Goal: Obtain resource: Download file/media

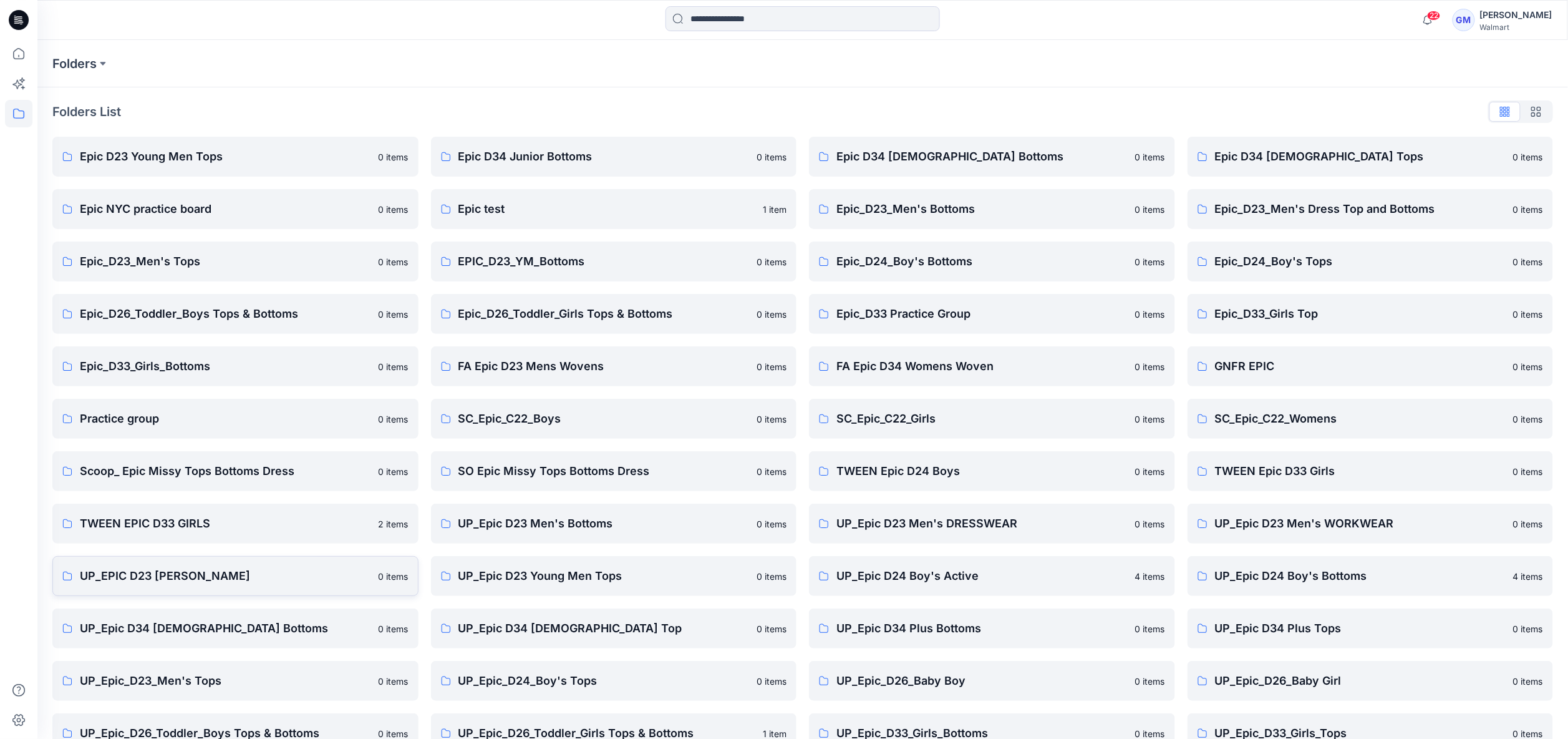
scroll to position [83, 0]
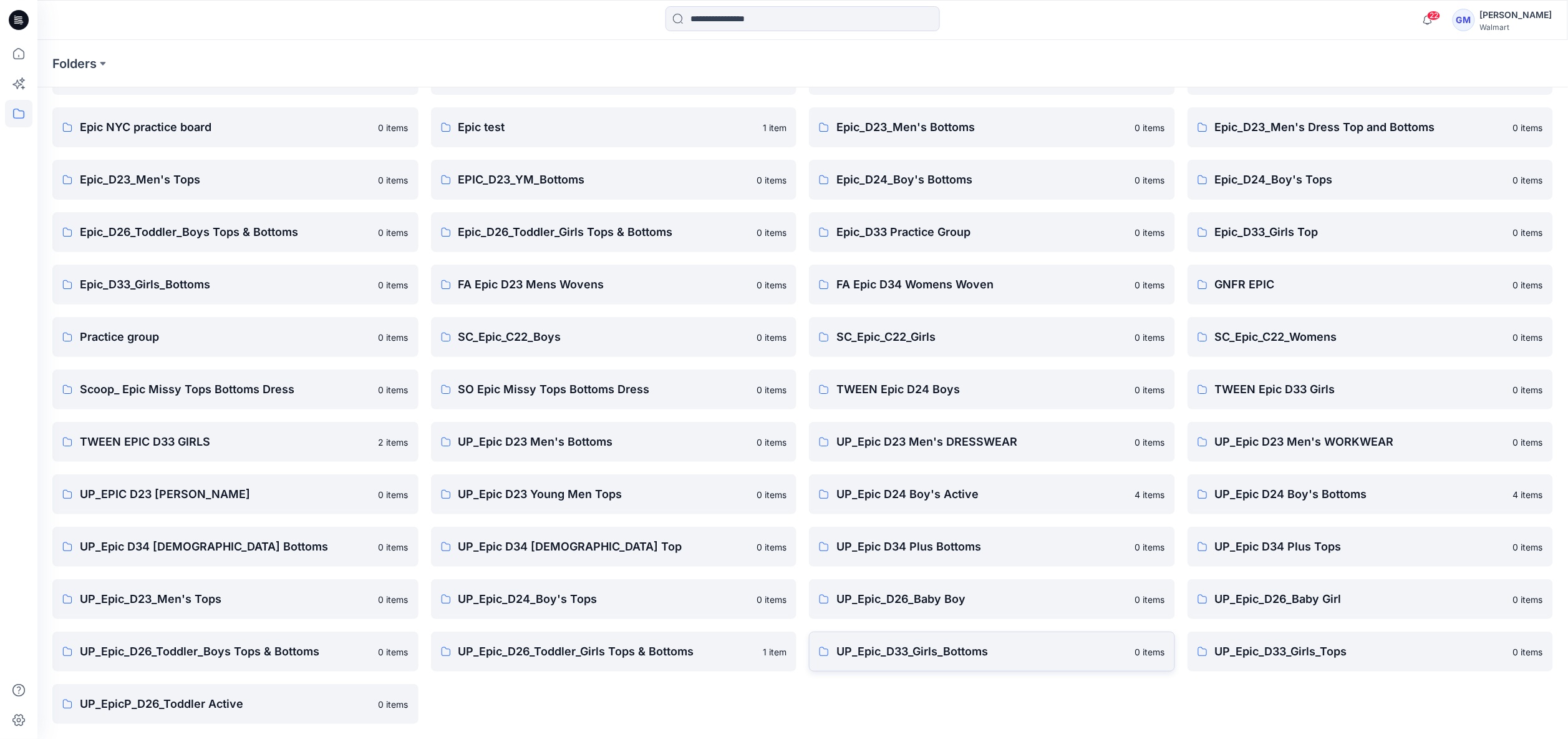
click at [915, 653] on p "UP_Epic_D33_Girls_Bottoms" at bounding box center [982, 651] width 291 height 17
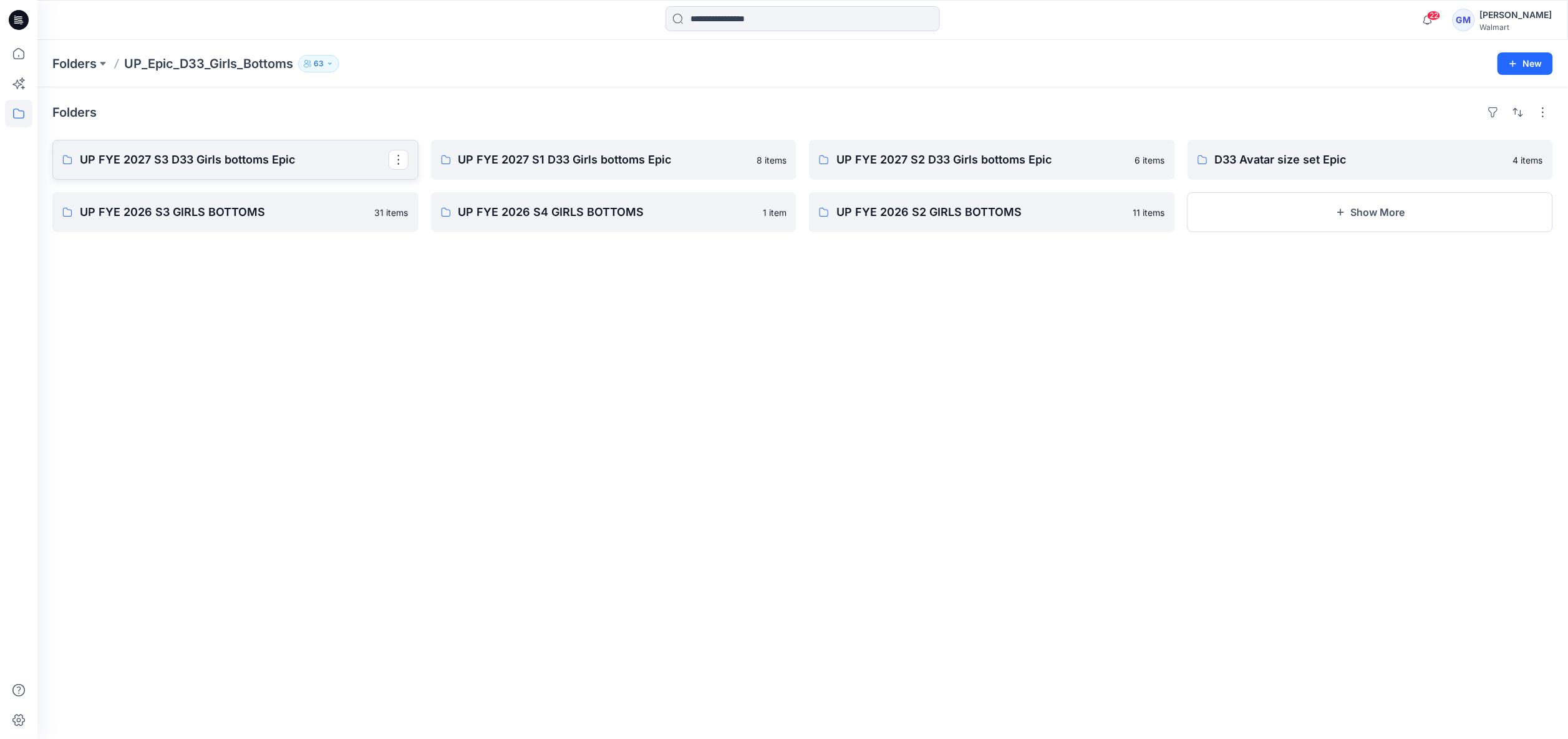
click at [181, 159] on p "UP FYE 2027 S3 D33 Girls bottoms Epic" at bounding box center [234, 159] width 309 height 17
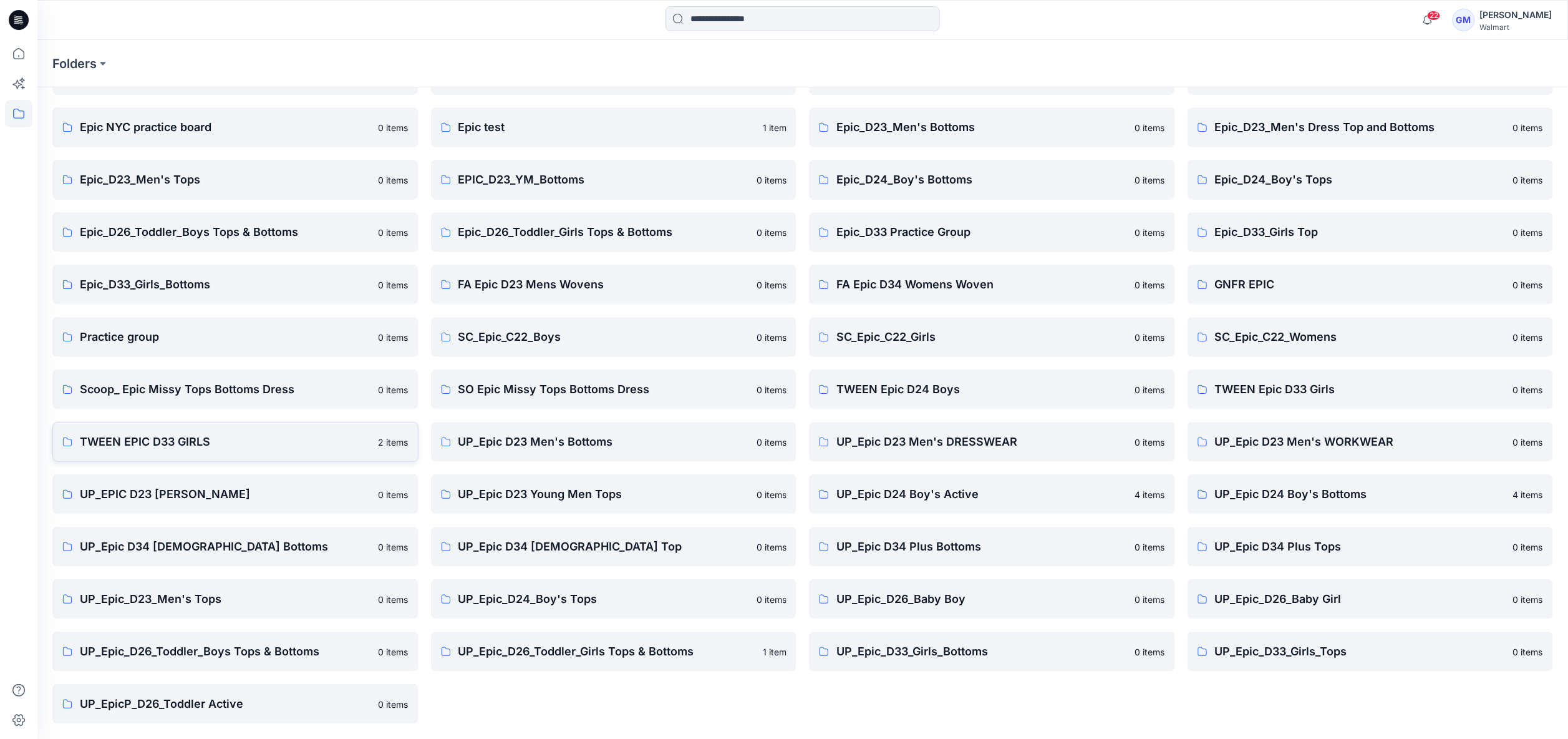
click at [149, 447] on p "TWEEN EPIC D33 GIRLS" at bounding box center [225, 441] width 291 height 17
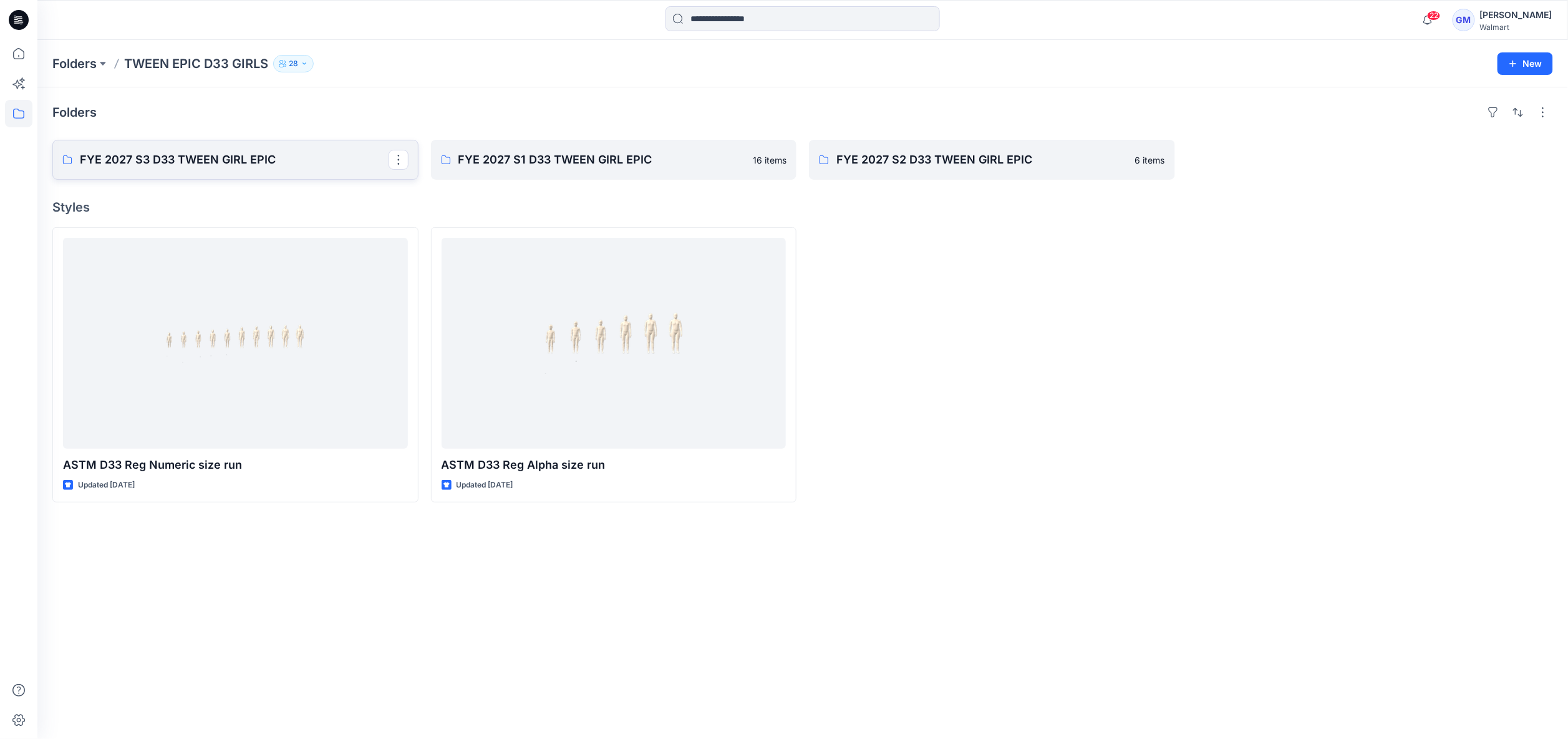
click at [239, 154] on p "FYE 2027 S3 D33 TWEEN GIRL EPIC" at bounding box center [234, 159] width 309 height 17
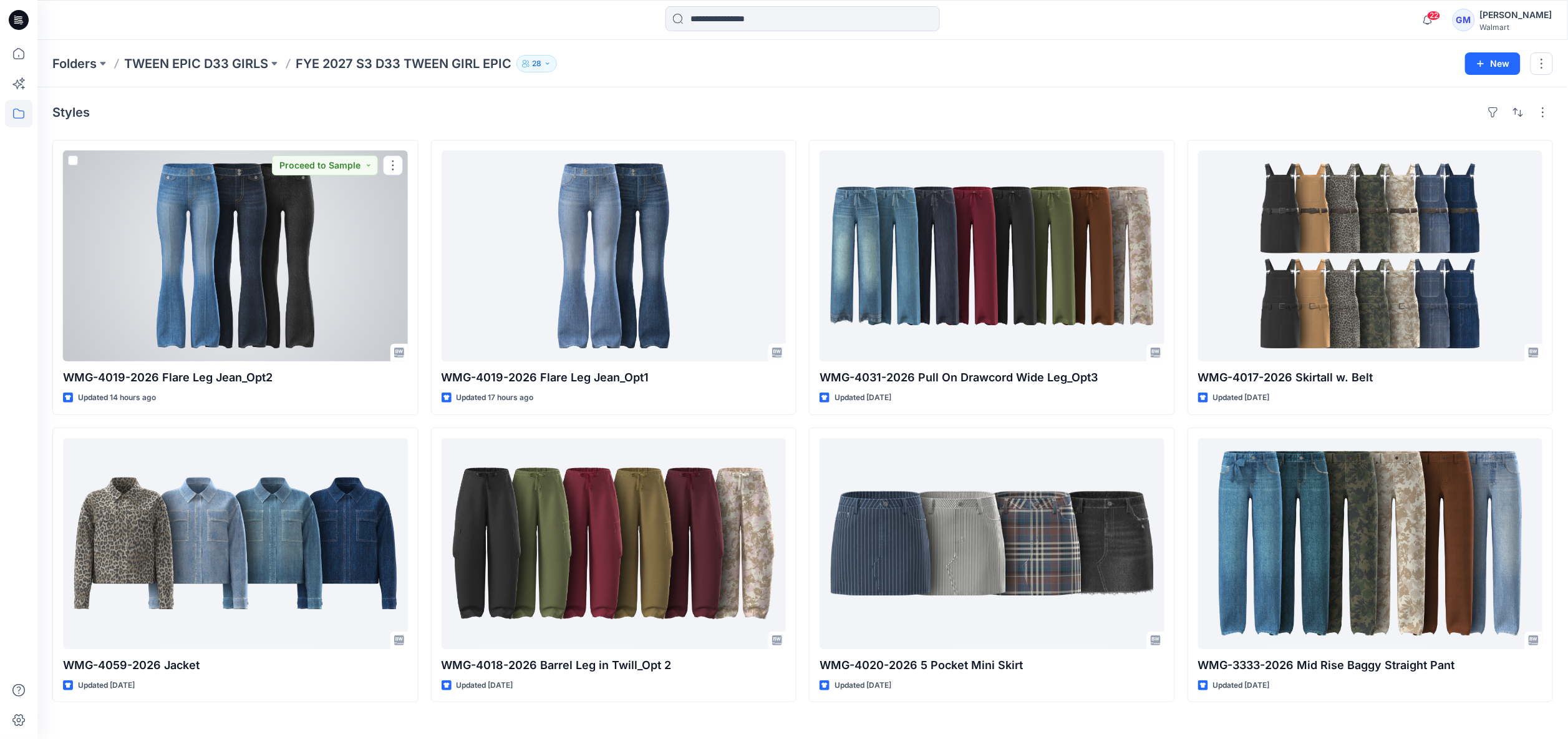
click at [239, 209] on div at bounding box center [235, 256] width 345 height 211
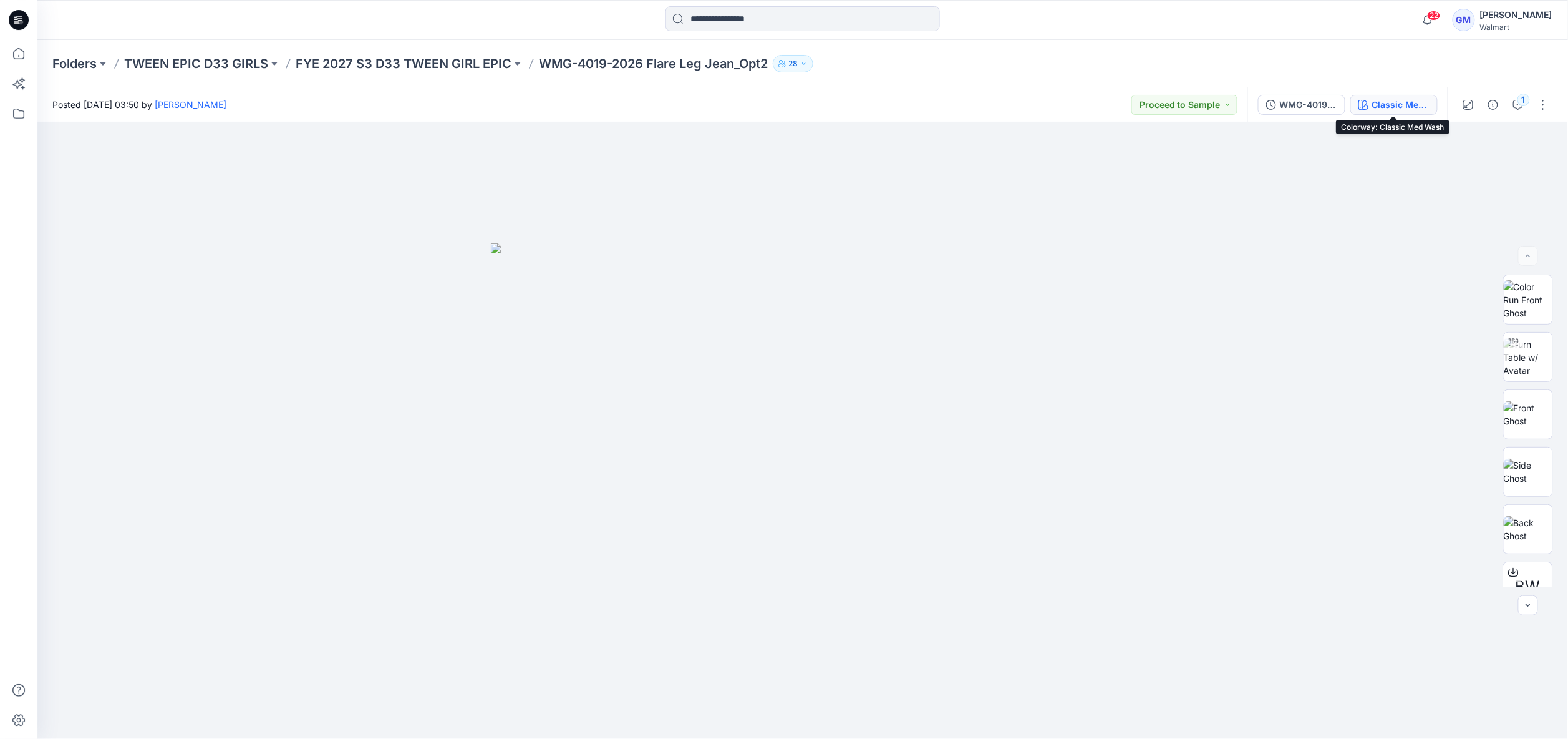
click at [1384, 107] on div "Classic Med Wash" at bounding box center [1400, 104] width 57 height 14
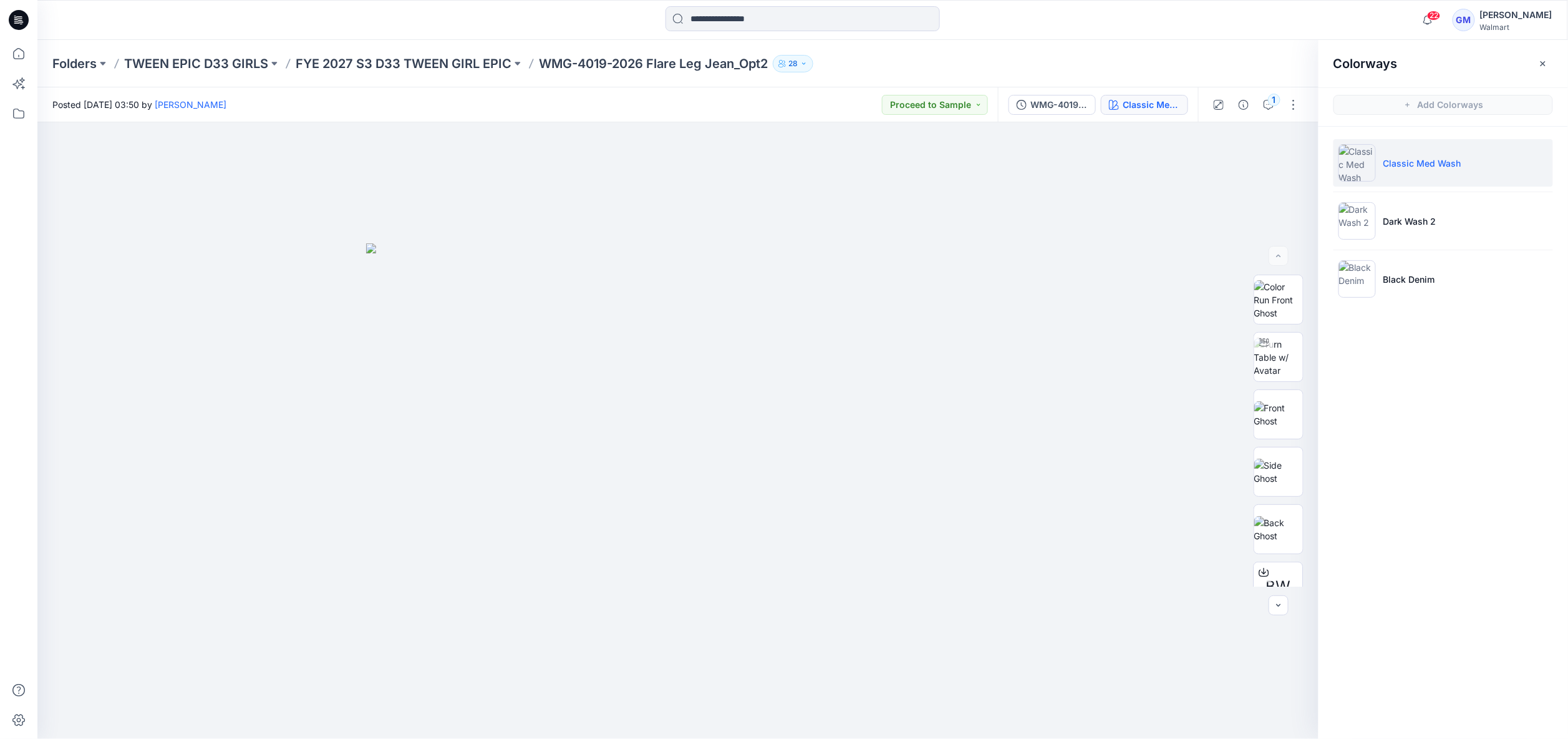
click at [1392, 151] on li "Classic Med Wash" at bounding box center [1444, 163] width 220 height 47
click at [1266, 104] on icon "button" at bounding box center [1269, 104] width 10 height 10
click at [1272, 101] on div "1" at bounding box center [1274, 100] width 13 height 13
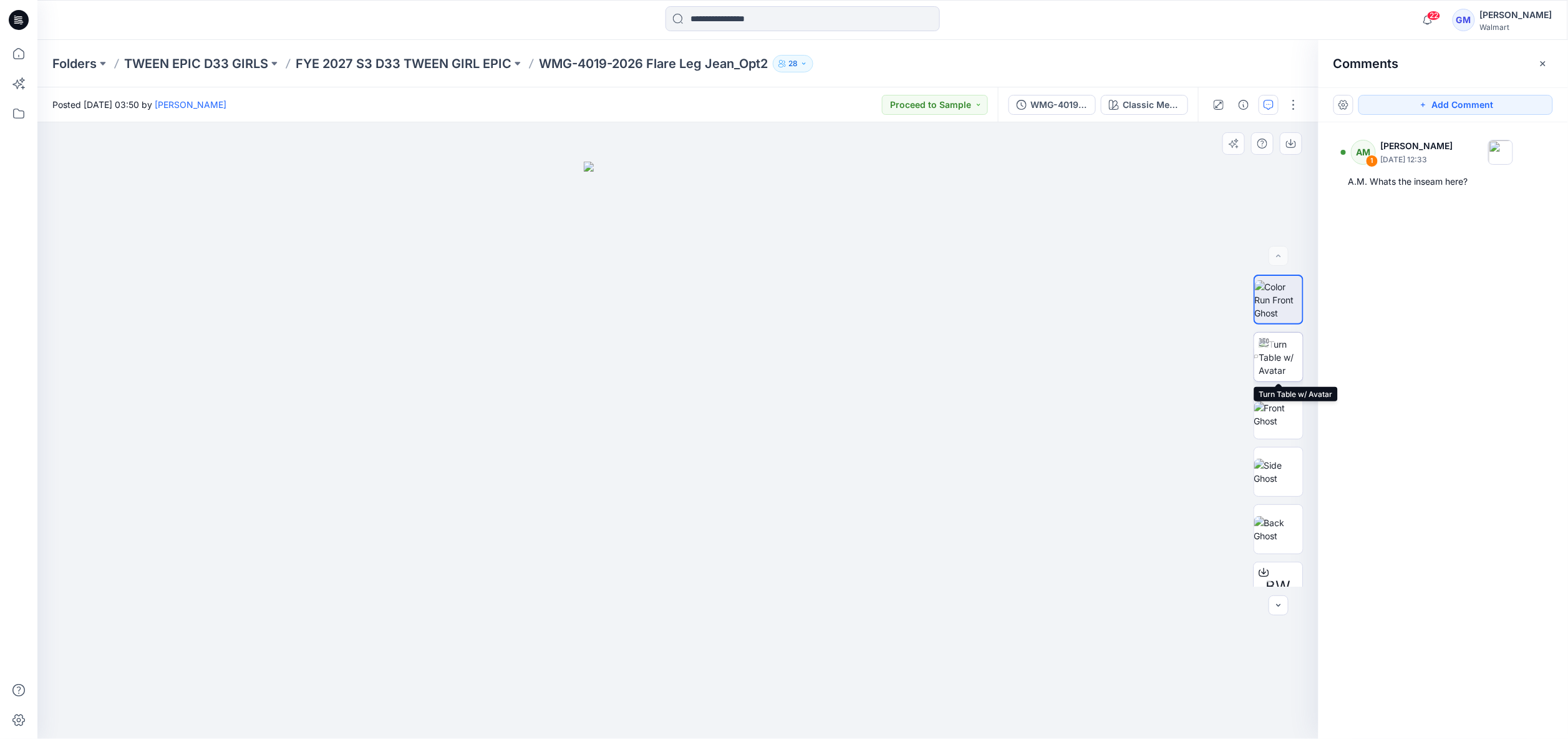
click at [1289, 375] on img at bounding box center [1280, 357] width 44 height 39
click at [712, 435] on span "1" at bounding box center [712, 431] width 3 height 11
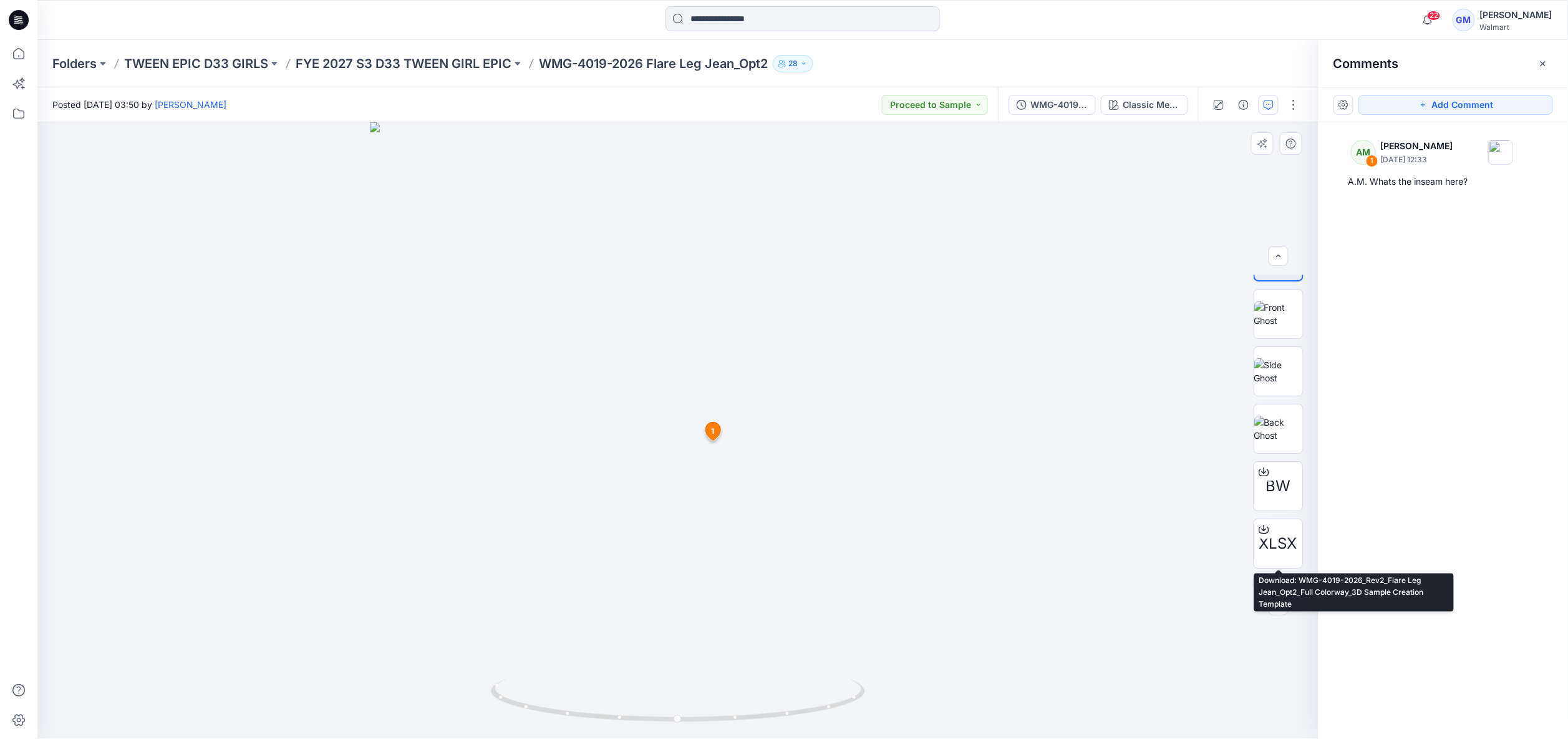
scroll to position [133, 0]
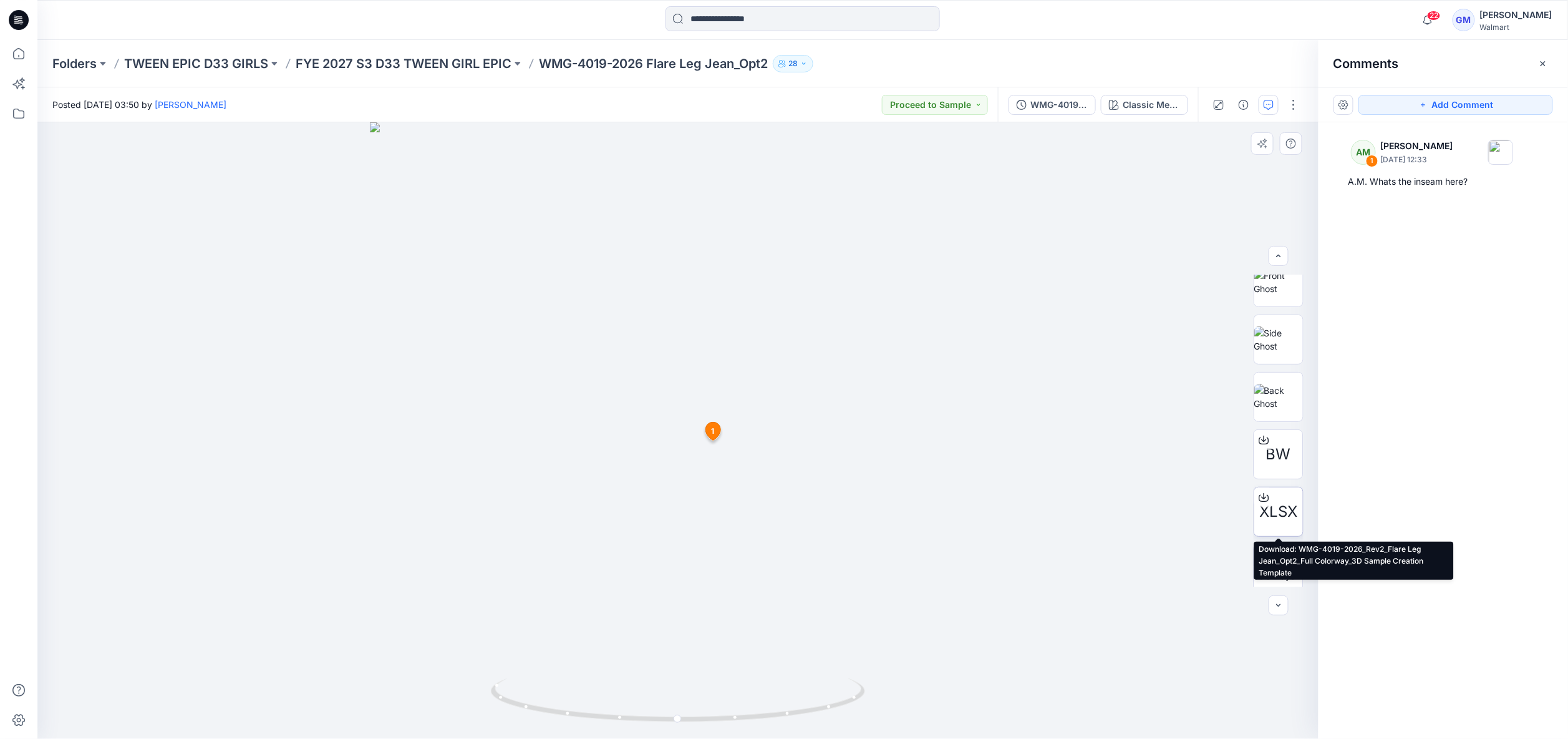
click at [1280, 510] on span "XLSX" at bounding box center [1279, 511] width 38 height 23
click at [1284, 249] on button "button" at bounding box center [1279, 256] width 20 height 20
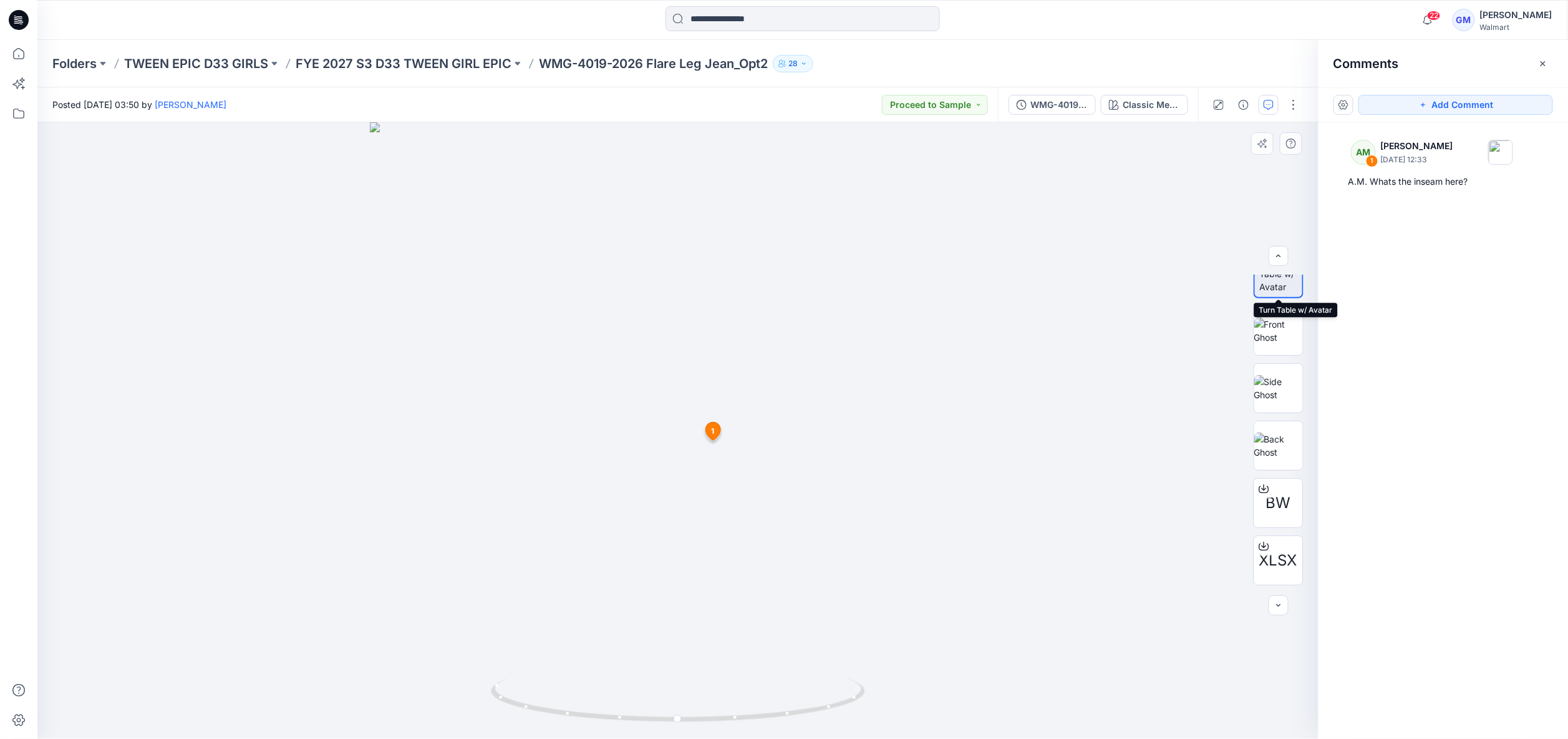
click at [1281, 287] on img at bounding box center [1280, 273] width 43 height 39
click at [1170, 106] on div "Classic Med Wash" at bounding box center [1151, 104] width 57 height 14
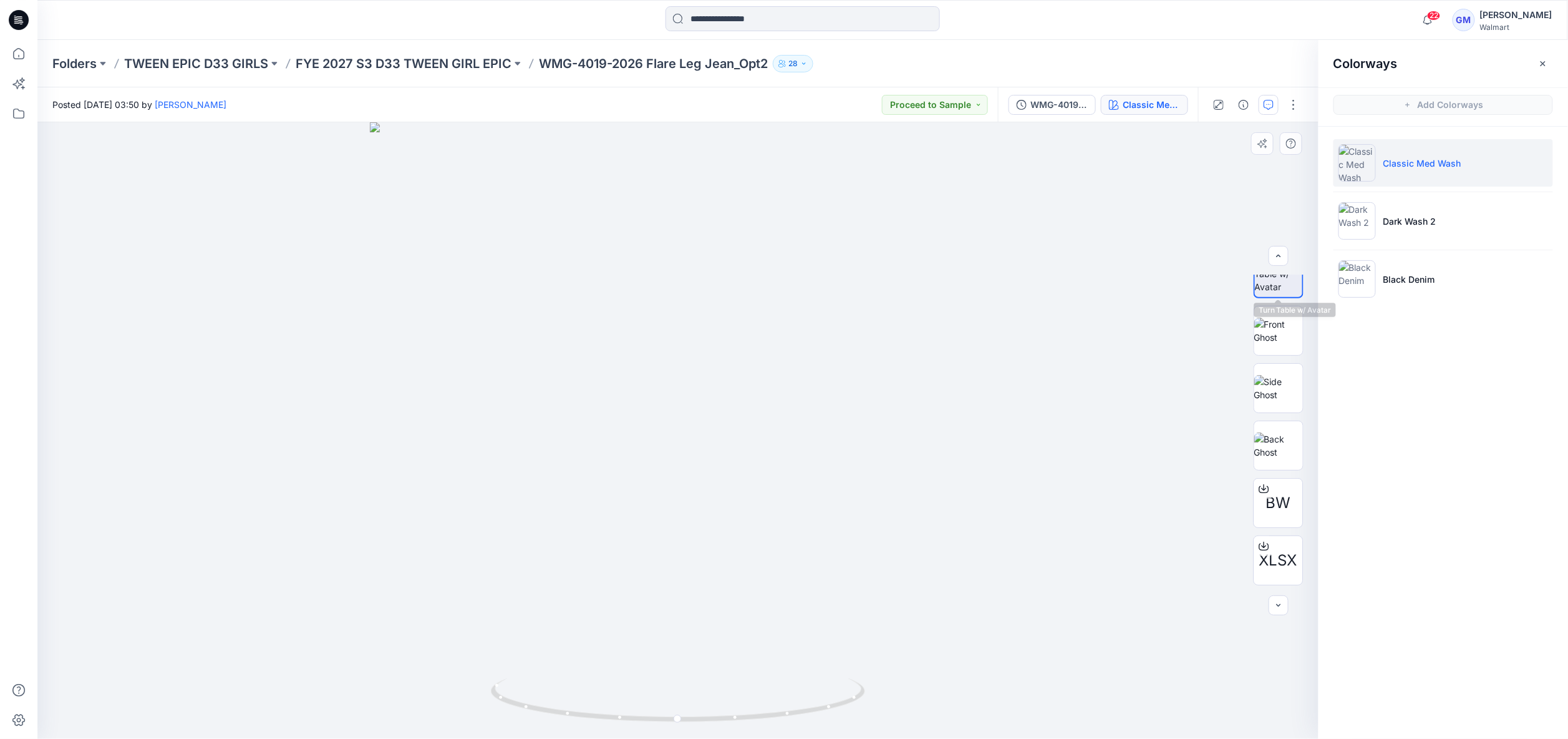
click at [1282, 277] on img at bounding box center [1279, 273] width 47 height 39
click at [1405, 220] on p "Dark Wash 2" at bounding box center [1410, 221] width 53 height 13
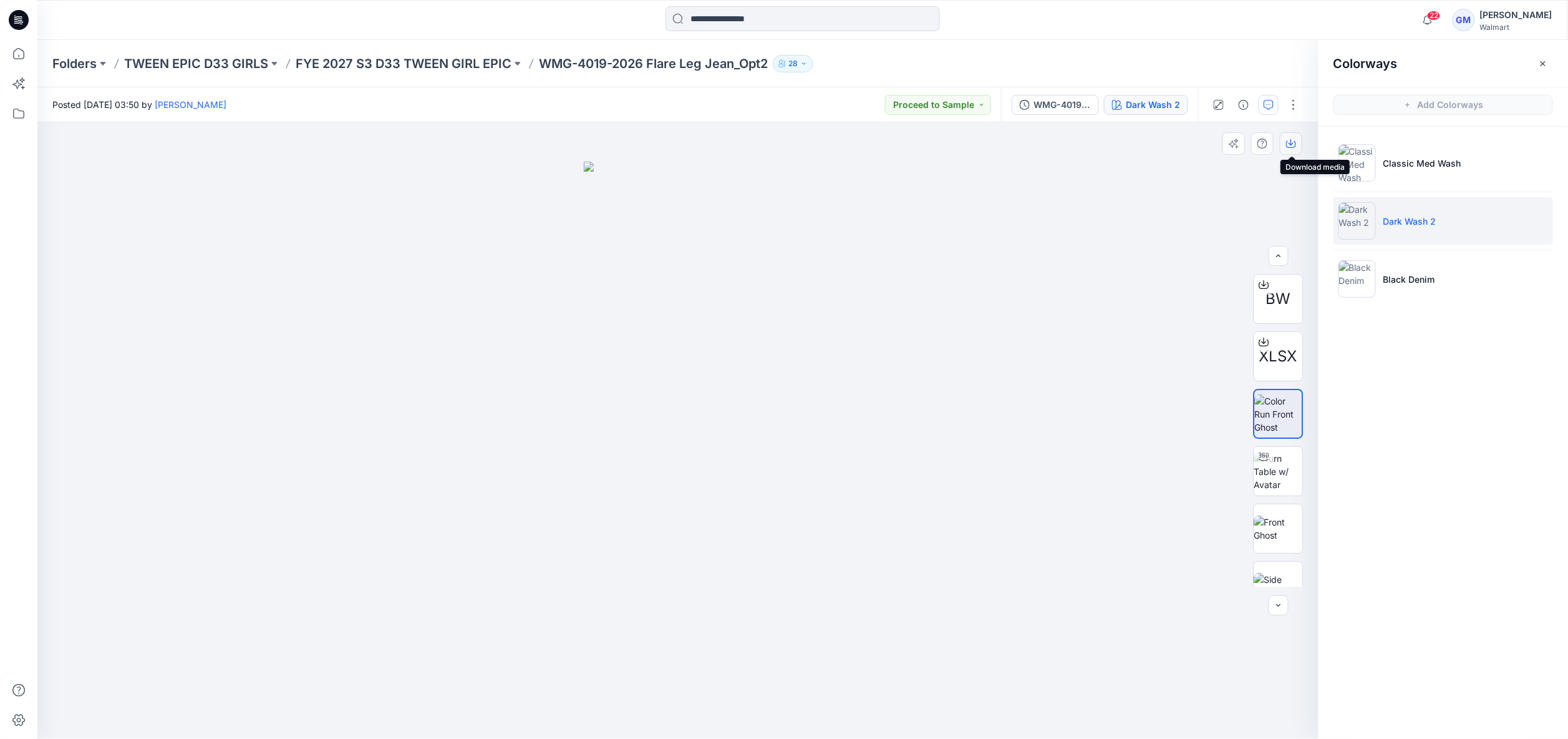
click at [1289, 146] on icon "button" at bounding box center [1290, 143] width 10 height 10
click at [1412, 281] on p "Black Denim" at bounding box center [1409, 279] width 52 height 13
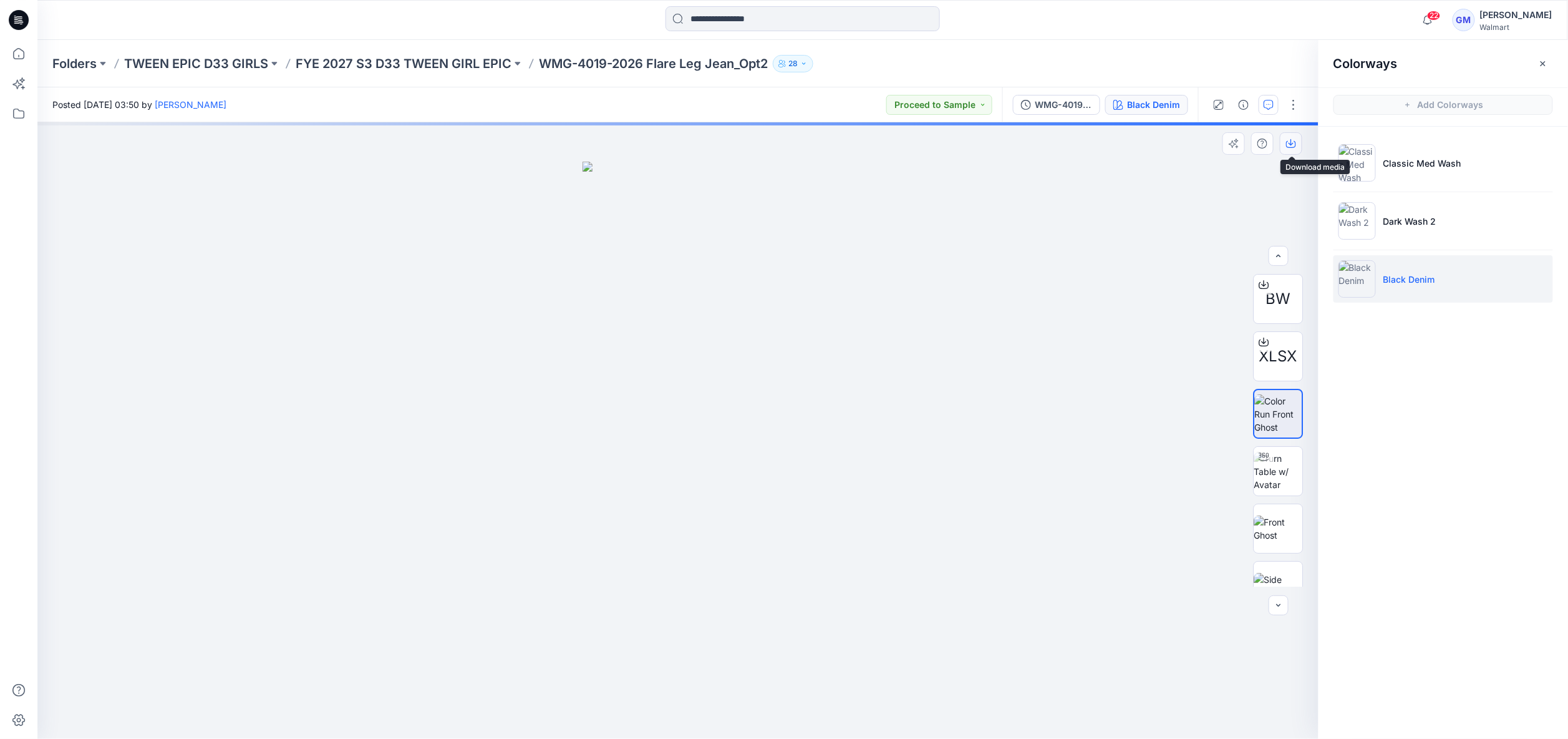
click at [1285, 146] on button "button" at bounding box center [1291, 143] width 23 height 23
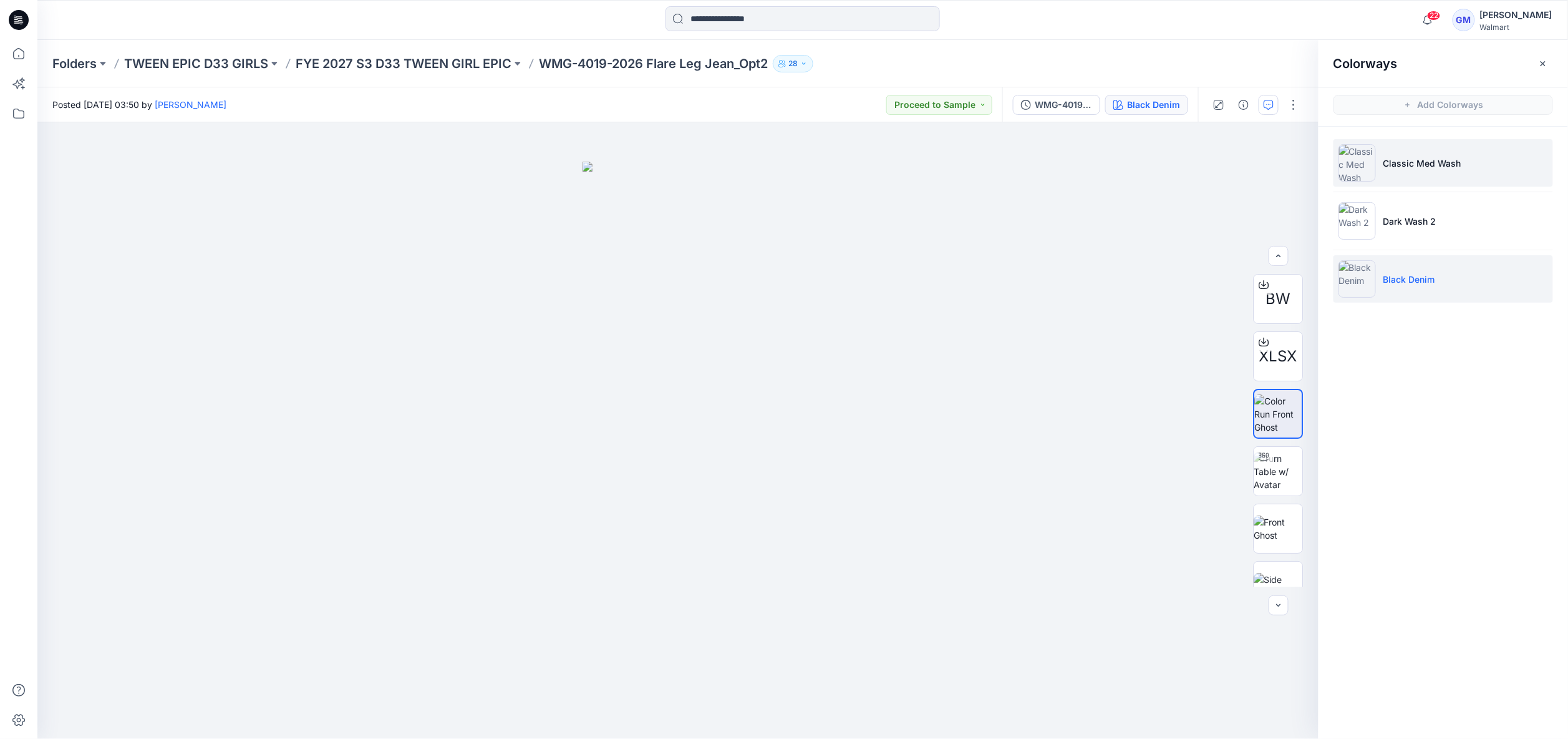
click at [1410, 167] on p "Classic Med Wash" at bounding box center [1423, 163] width 78 height 13
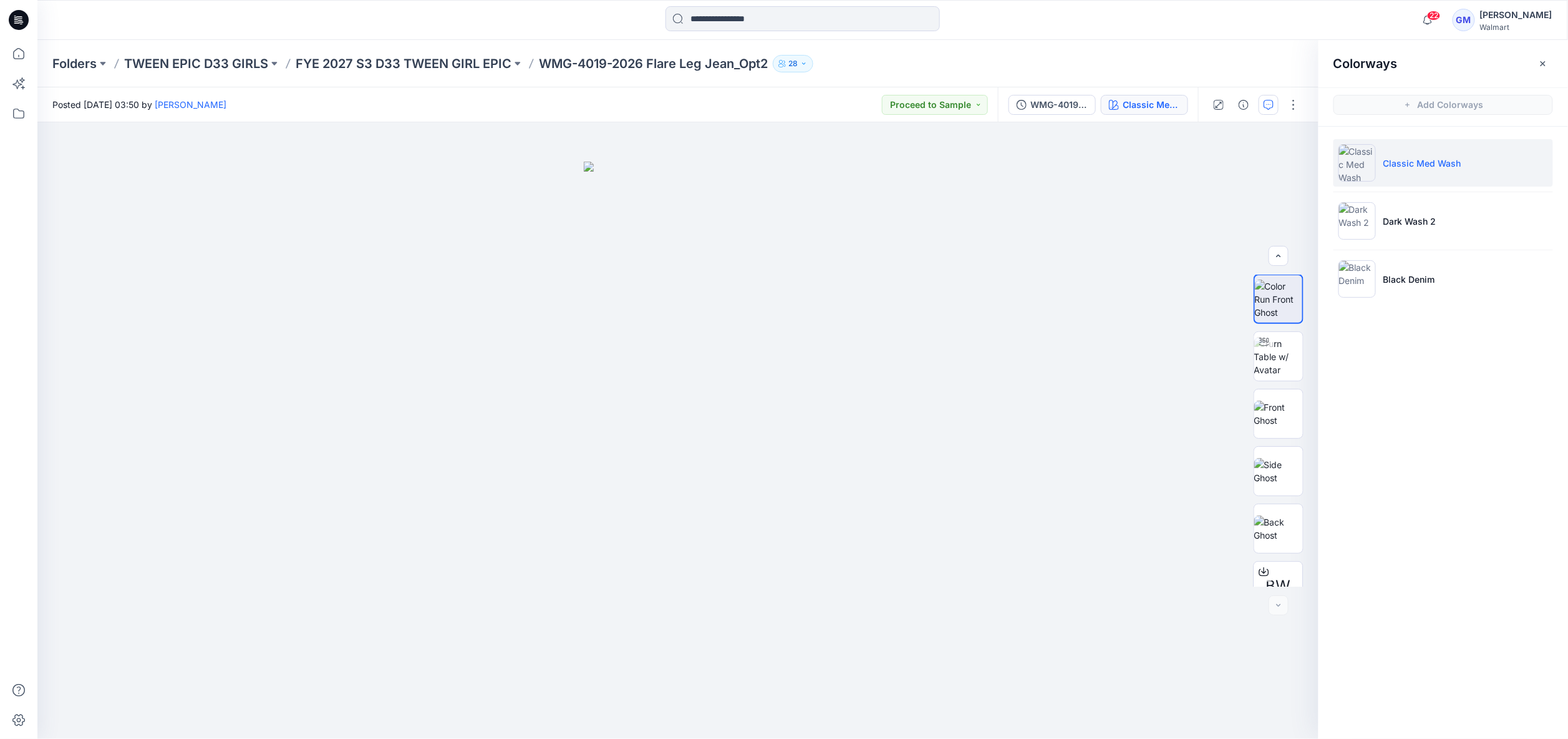
scroll to position [140, 0]
click at [1292, 144] on icon "button" at bounding box center [1290, 143] width 10 height 10
